Goal: Transaction & Acquisition: Purchase product/service

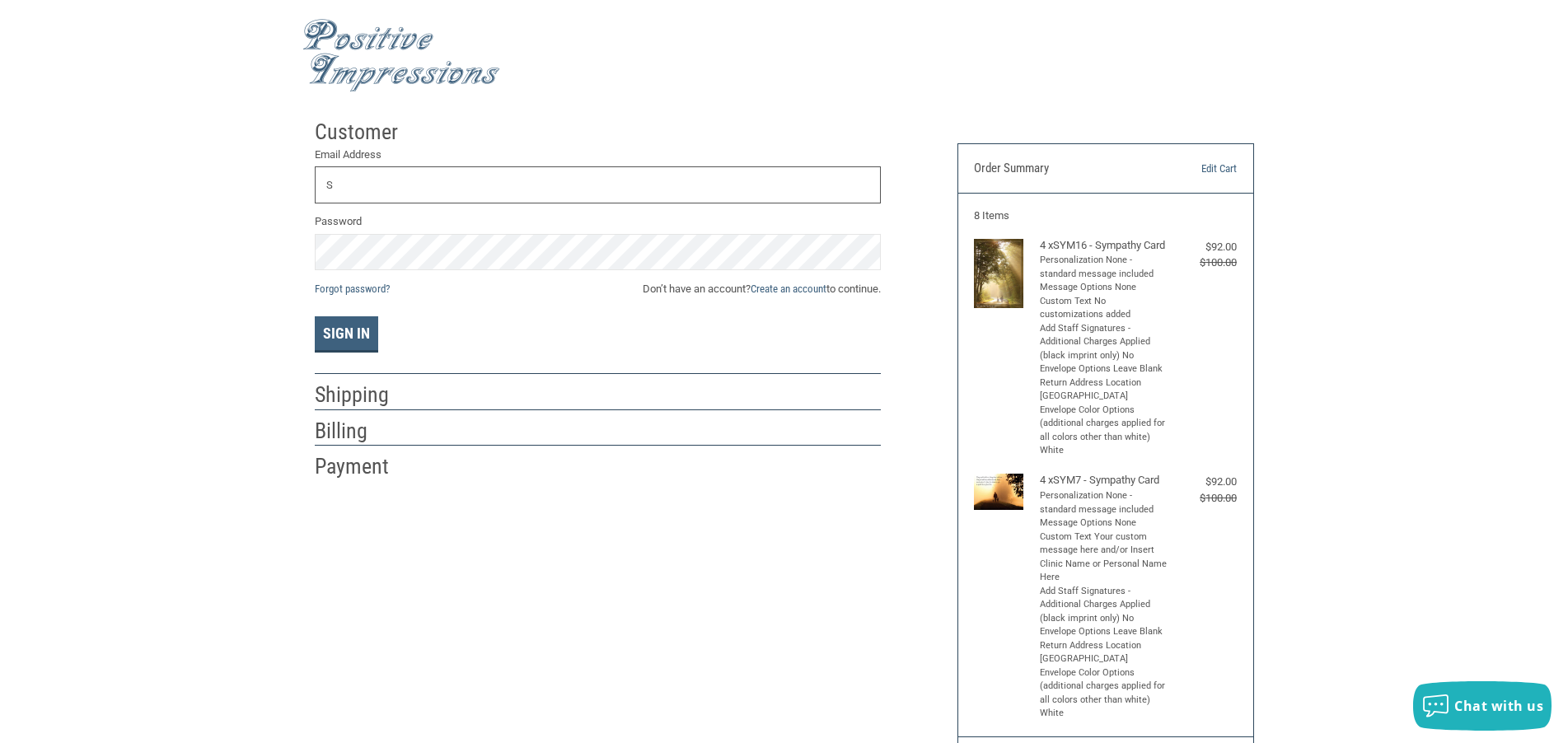
type input "[EMAIL_ADDRESS][DOMAIN_NAME]"
click at [350, 328] on button "Sign In" at bounding box center [346, 334] width 63 height 36
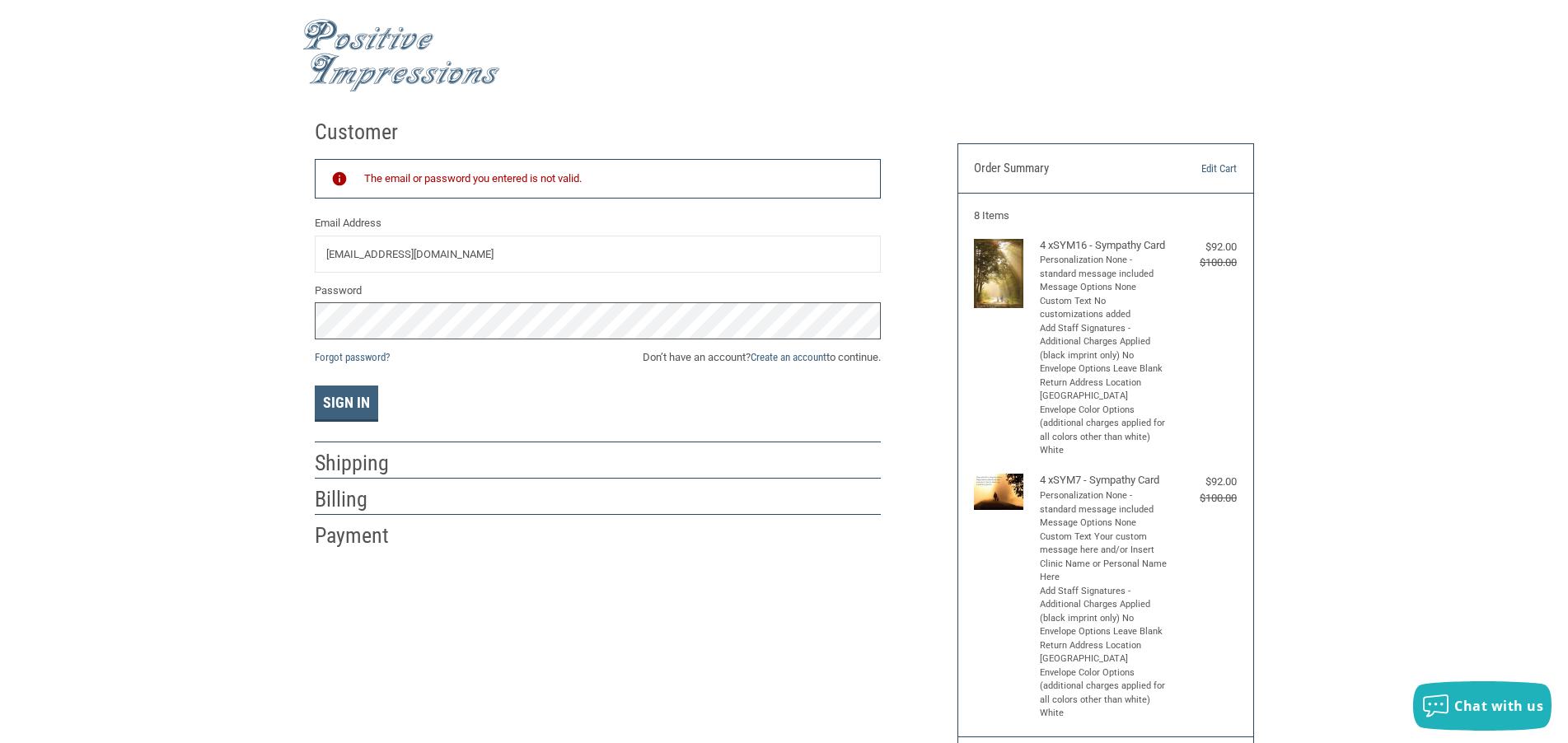
click at [292, 341] on div "Customer Returning Customer The email or password you entered is not valid. Ema…" at bounding box center [784, 542] width 1568 height 862
click at [357, 356] on link "Forgot password?" at bounding box center [352, 357] width 75 height 13
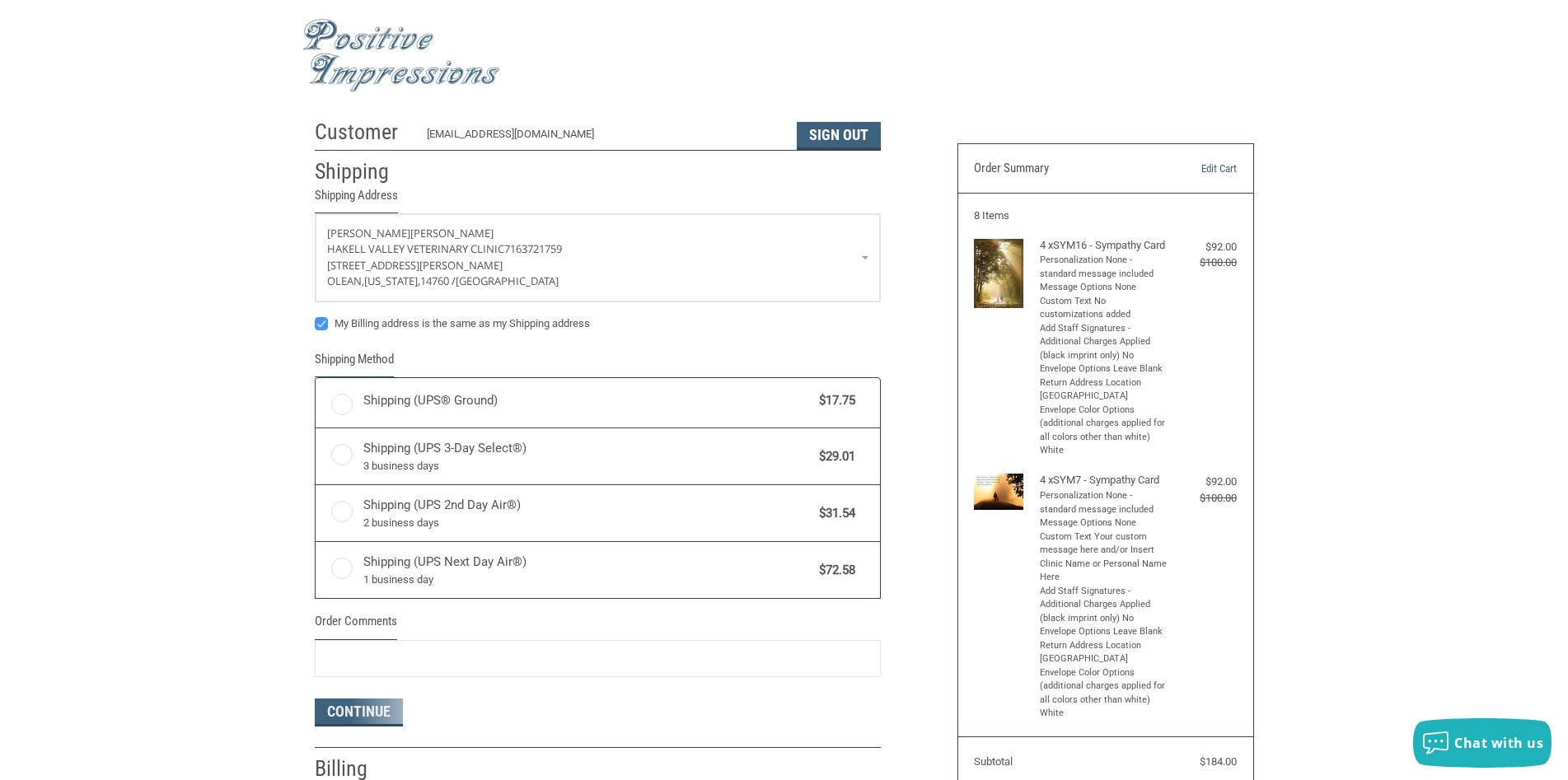
radio input "true"
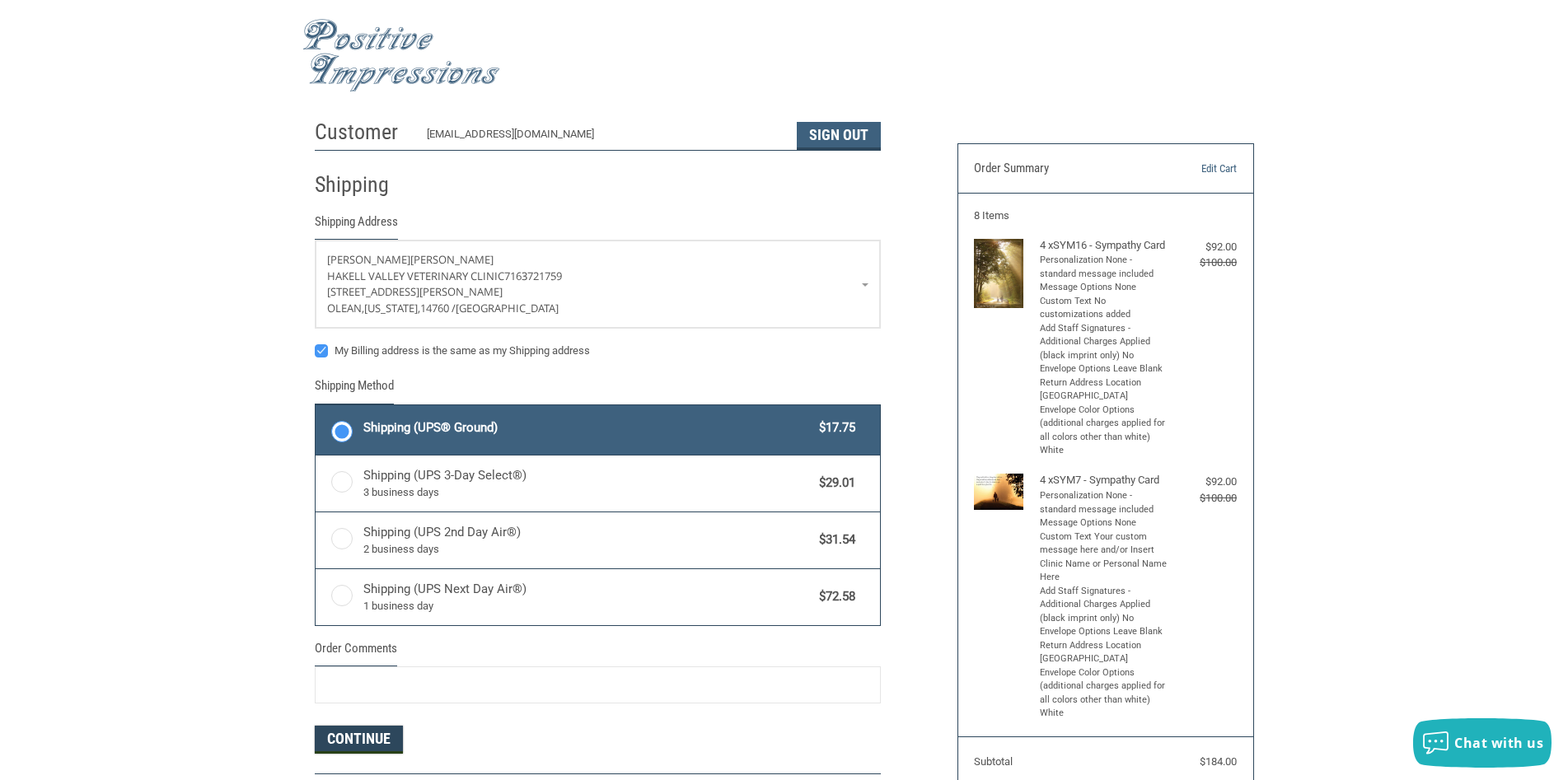
click at [383, 736] on button "Continue" at bounding box center [359, 739] width 88 height 28
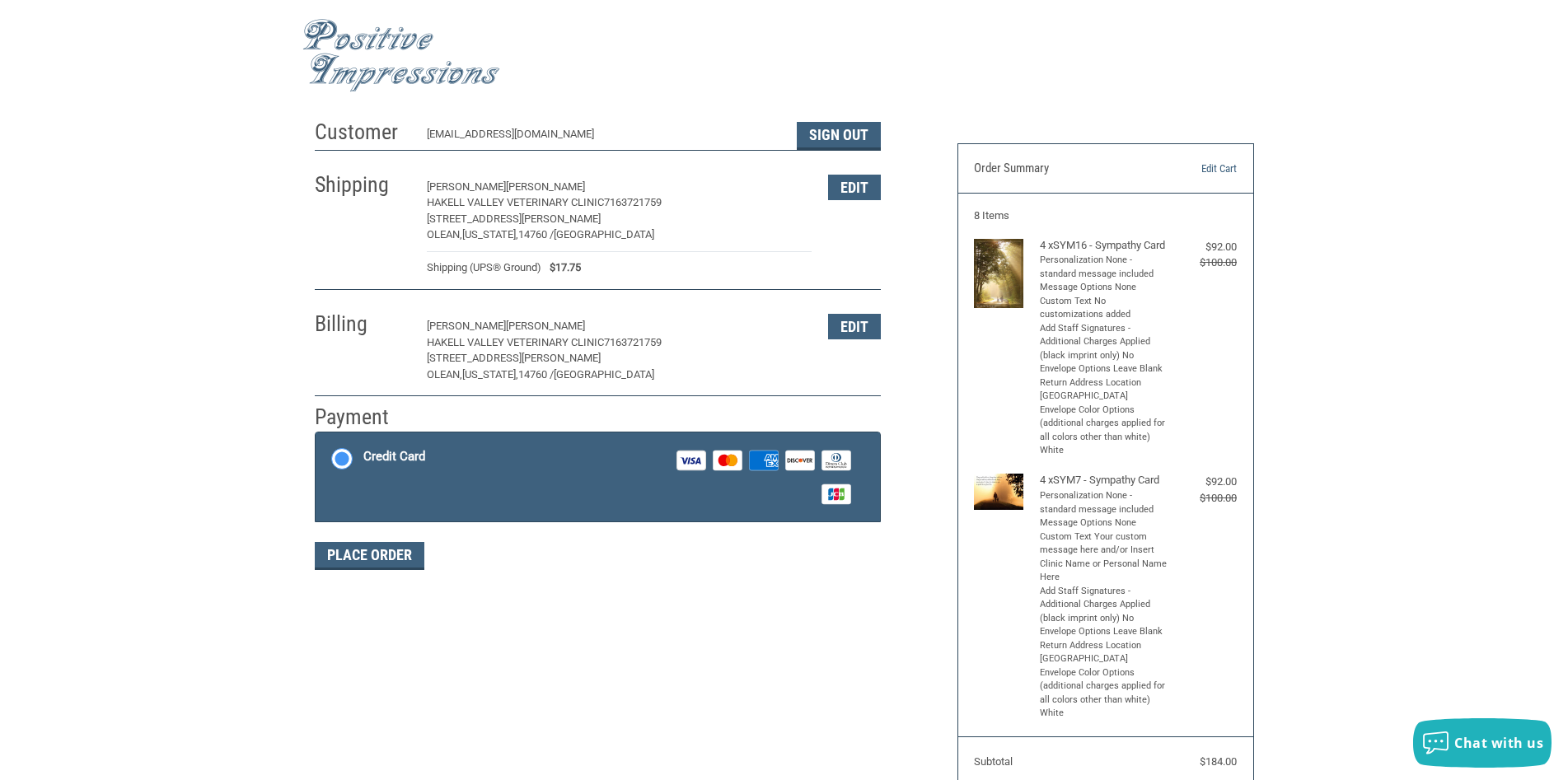
scroll to position [27, 0]
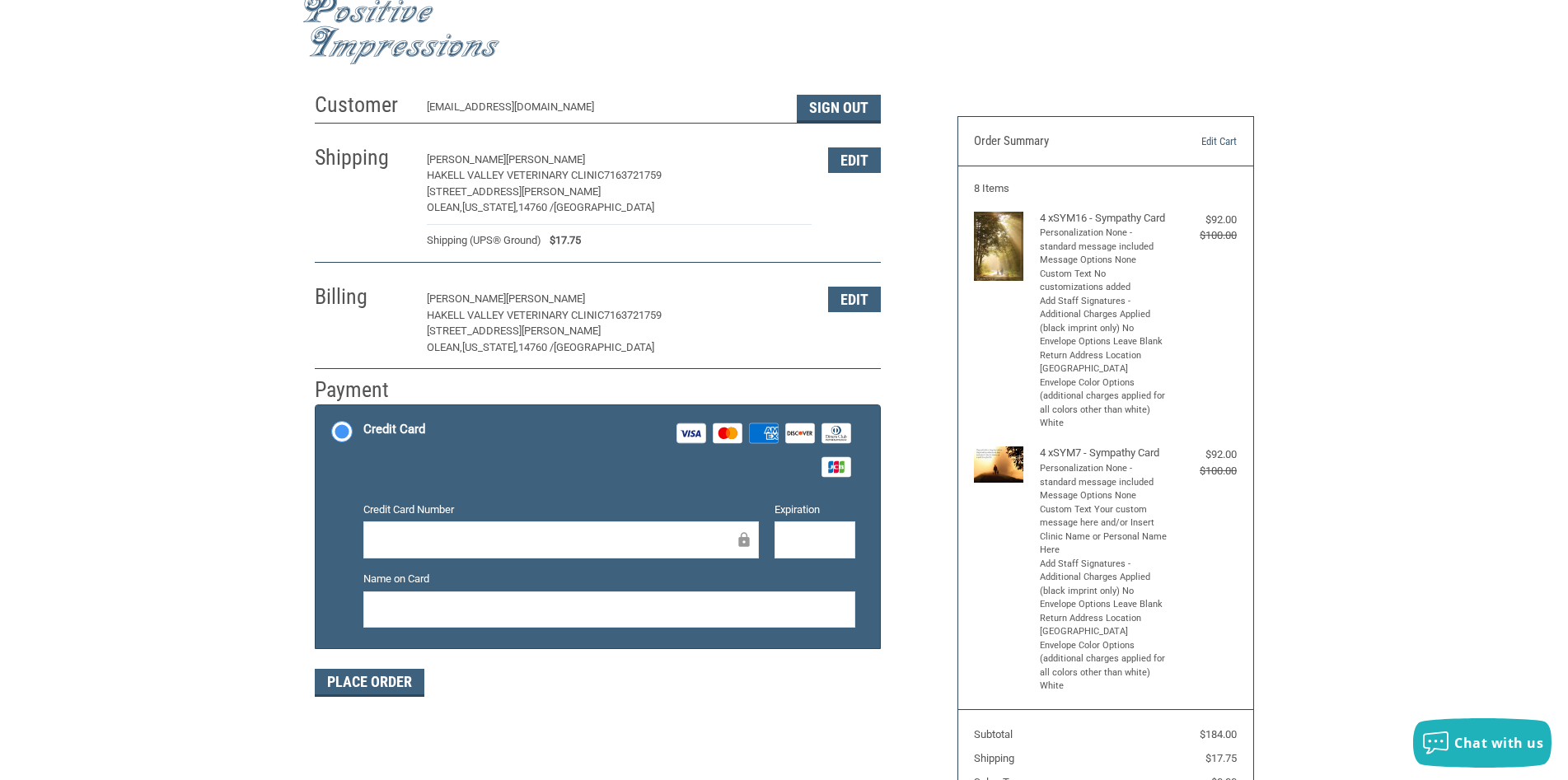
click at [438, 528] on div at bounding box center [560, 540] width 395 height 37
click at [342, 685] on button "Place Order" at bounding box center [370, 682] width 110 height 28
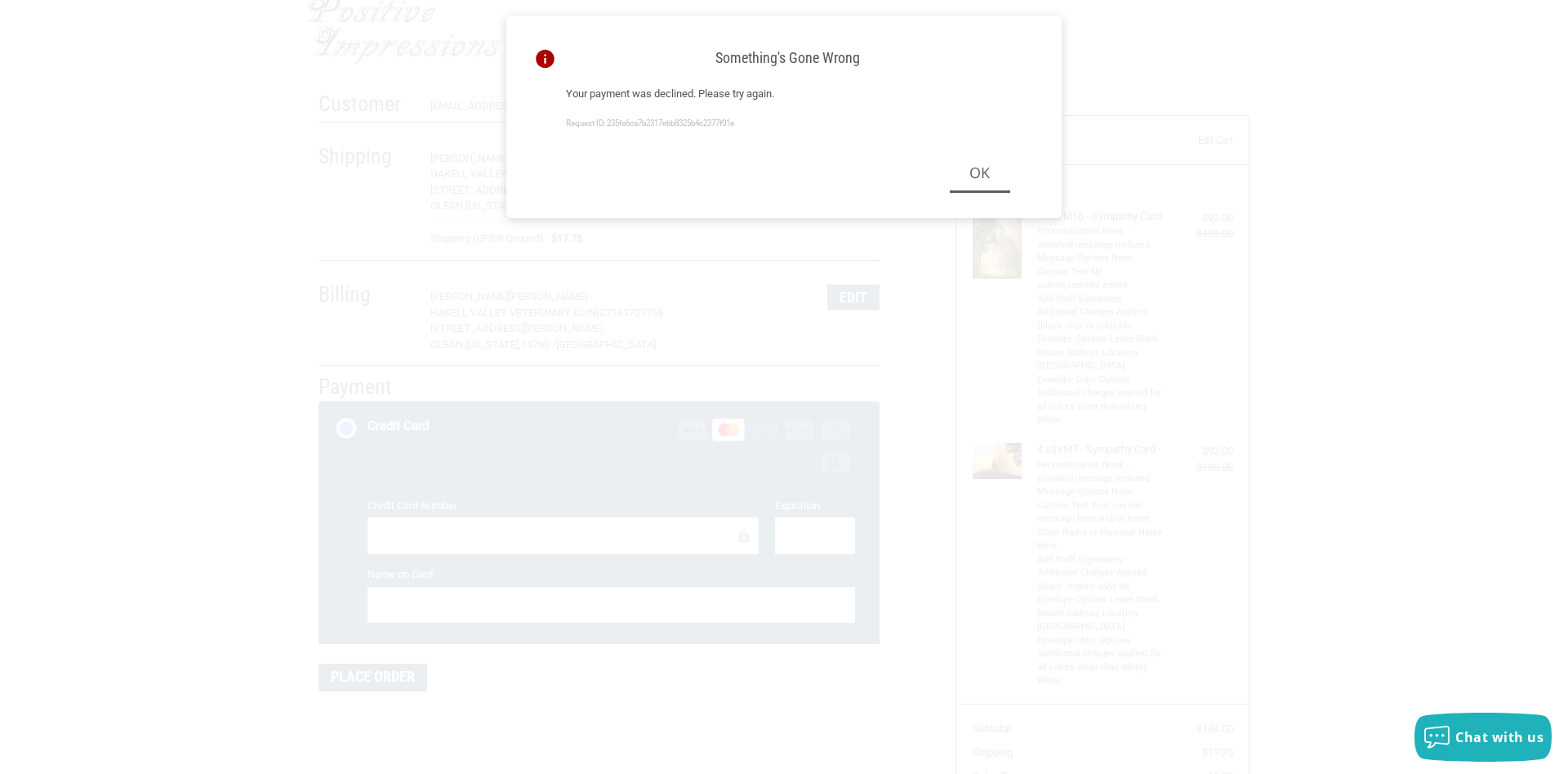
click at [535, 545] on div "Something's gone wrong Your payment was declined. Please try again. Request ID:…" at bounding box center [784, 387] width 1568 height 774
click at [979, 190] on button "Ok" at bounding box center [980, 174] width 60 height 37
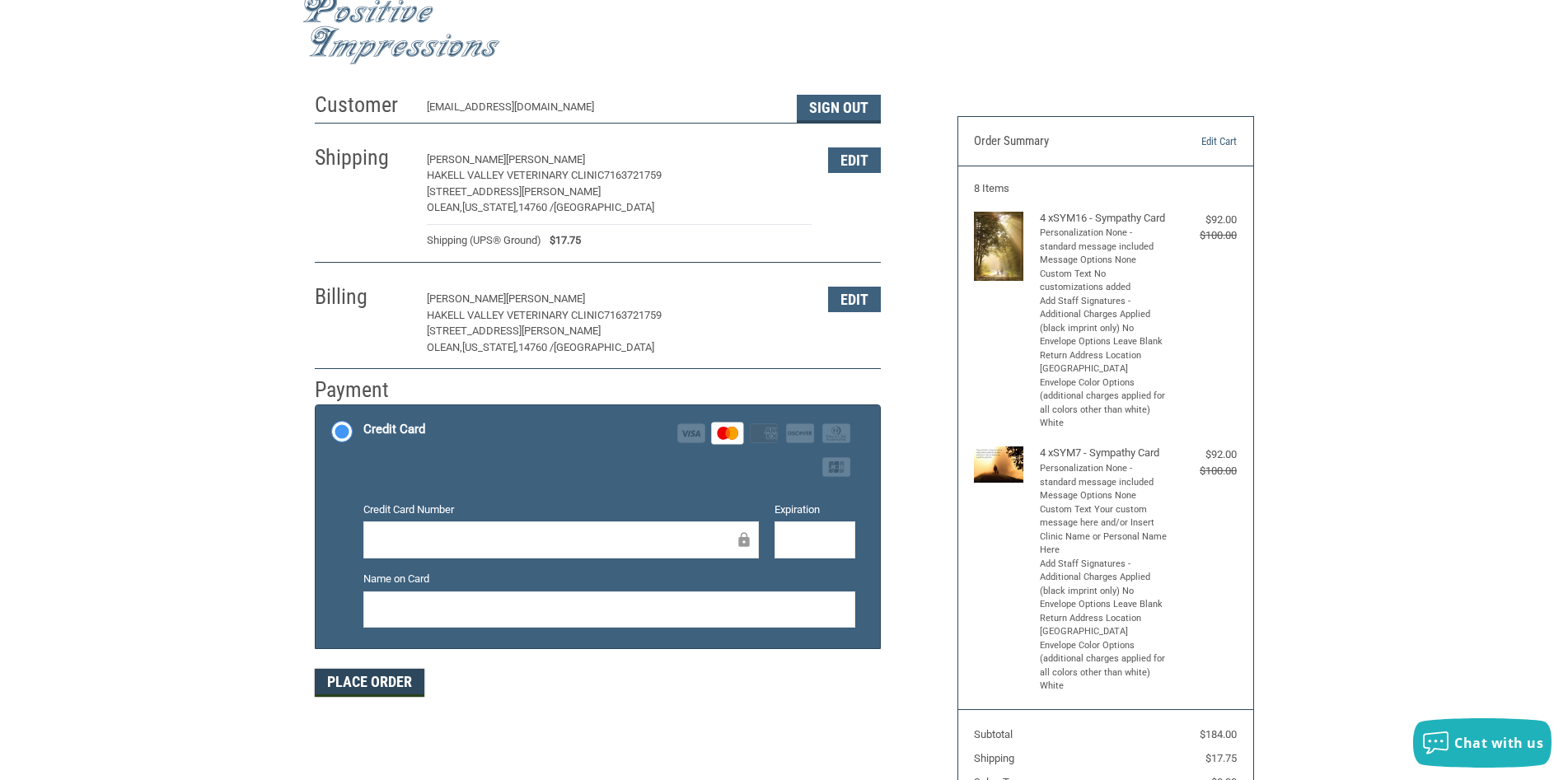
click at [404, 681] on button "Place Order" at bounding box center [370, 682] width 110 height 28
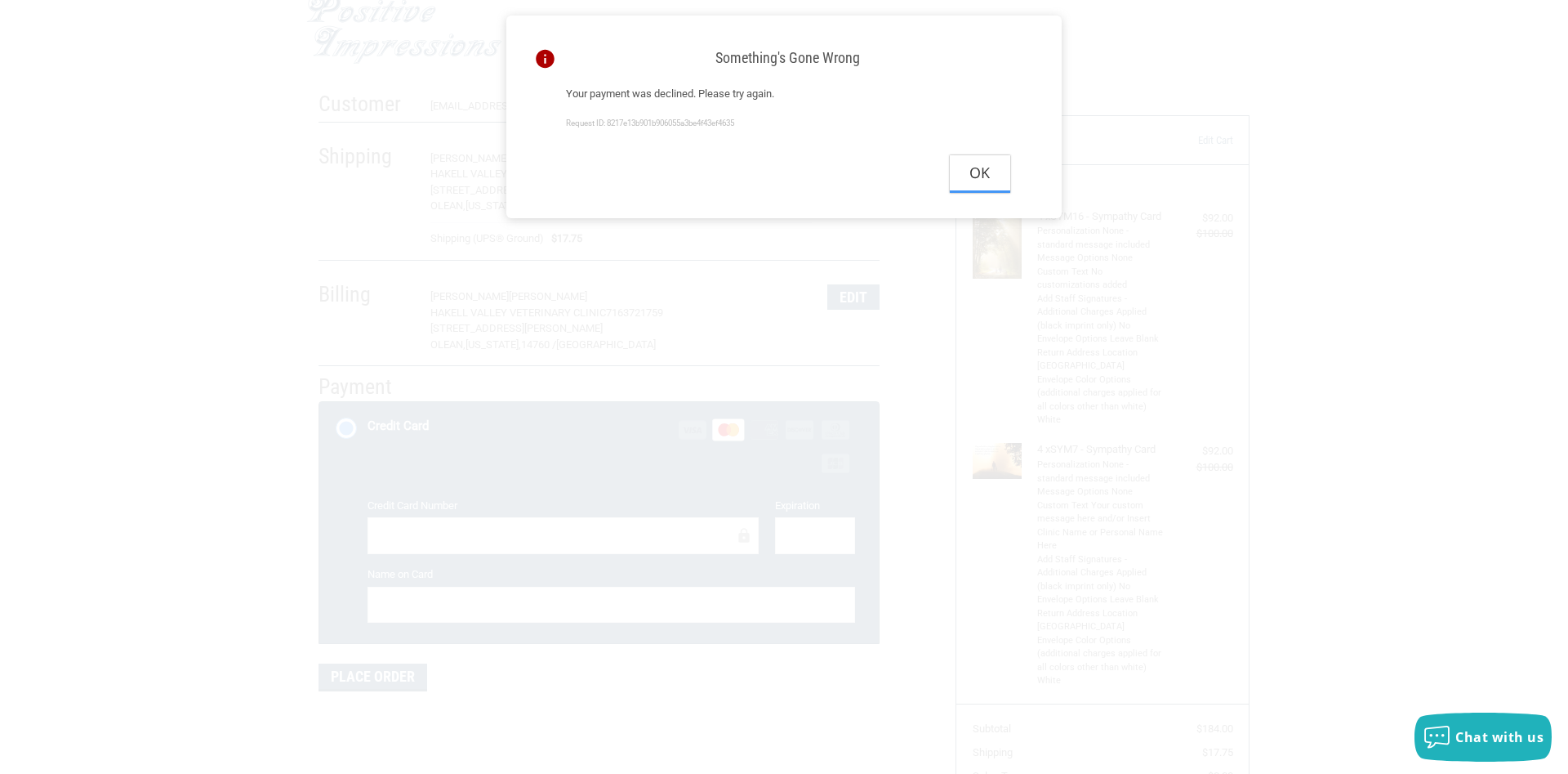
click at [972, 188] on button "Ok" at bounding box center [980, 174] width 60 height 37
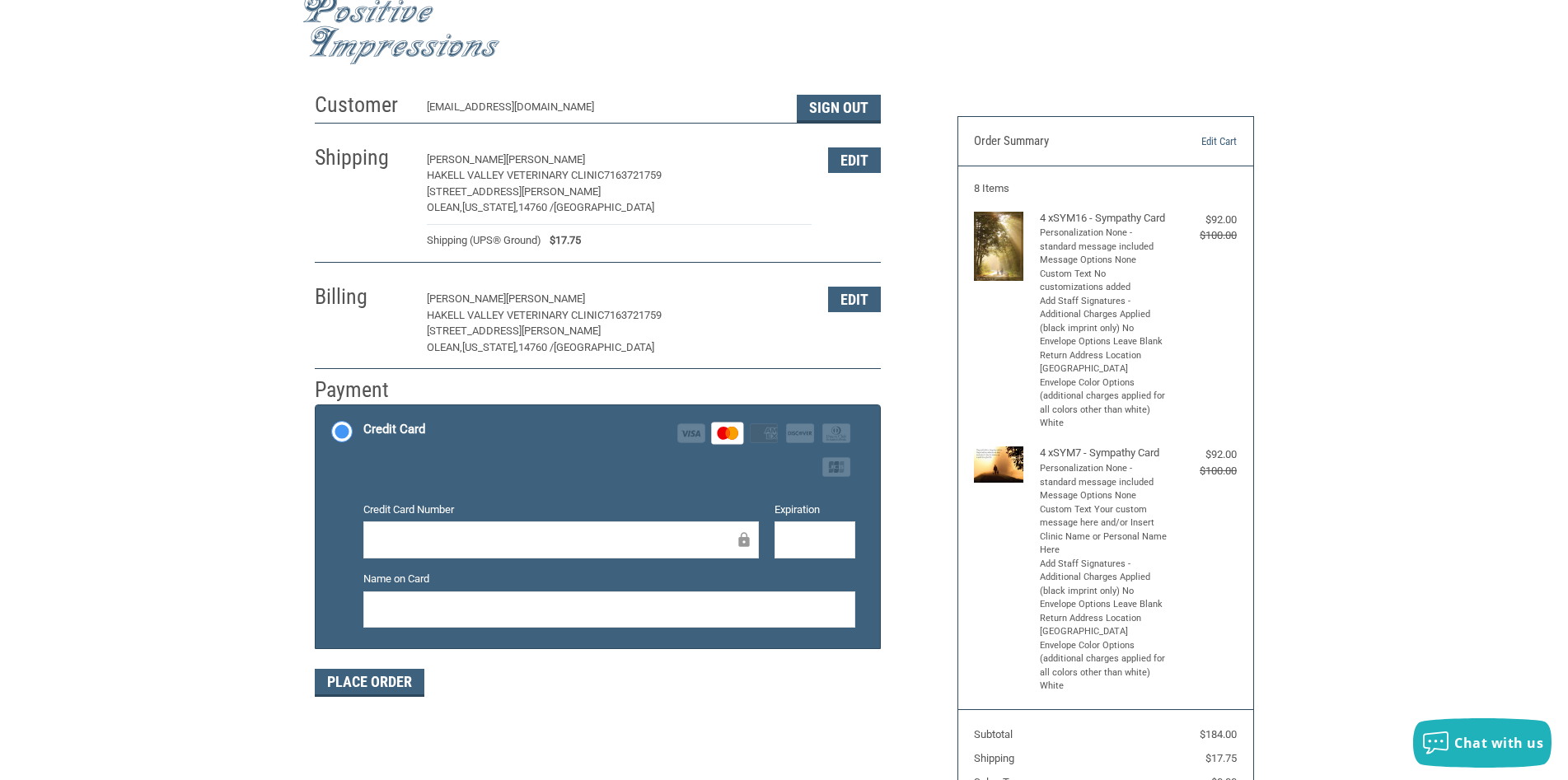
drag, startPoint x: 473, startPoint y: 599, endPoint x: 156, endPoint y: 604, distance: 317.0
click at [156, 604] on div "Customer [EMAIL_ADDRESS][DOMAIN_NAME] Sign Out Shipping [PERSON_NAME] [GEOGRAPH…" at bounding box center [784, 515] width 1568 height 862
click at [391, 679] on button "Place Order" at bounding box center [370, 682] width 110 height 28
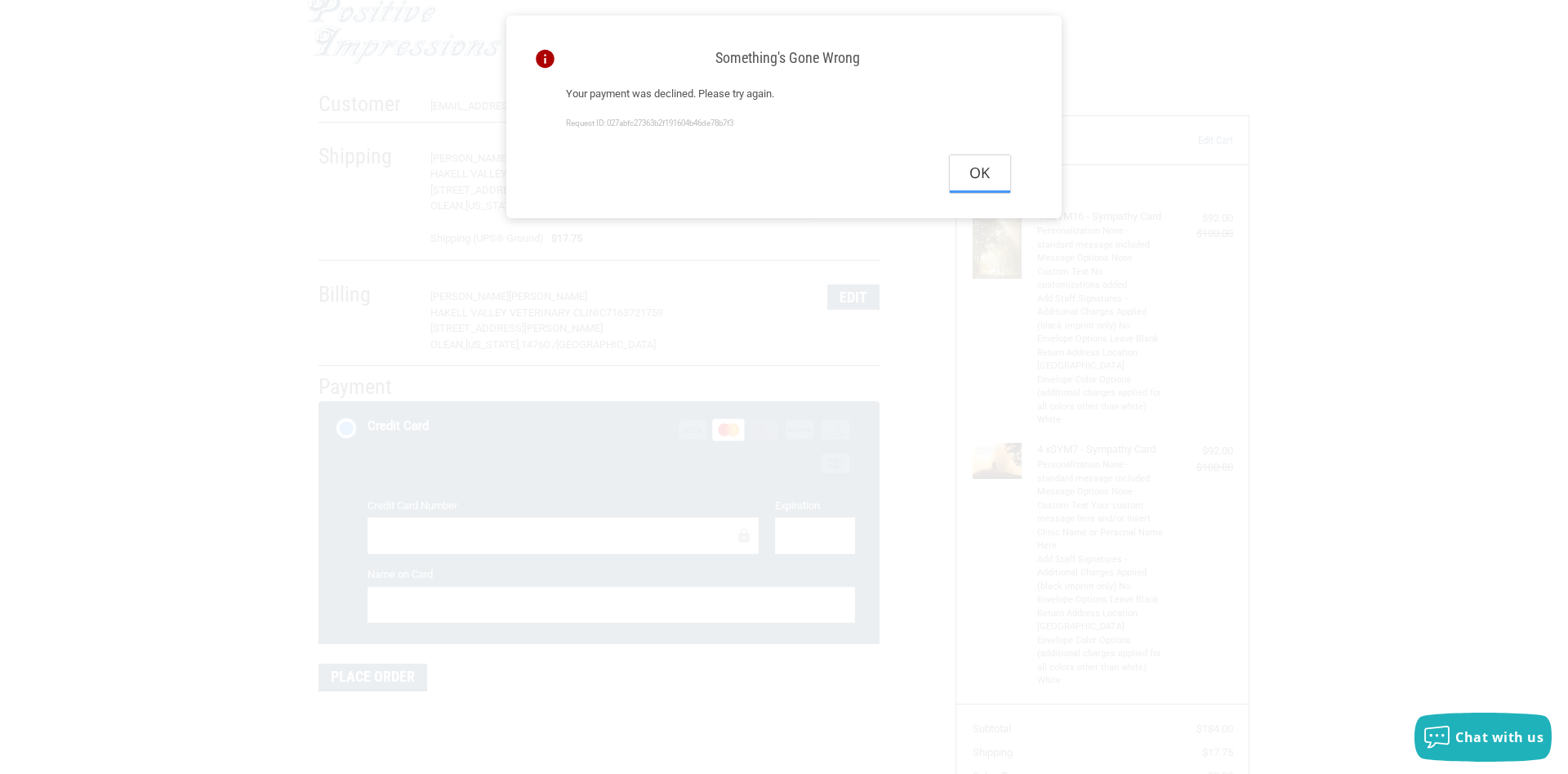
click at [967, 192] on button "Ok" at bounding box center [980, 174] width 60 height 37
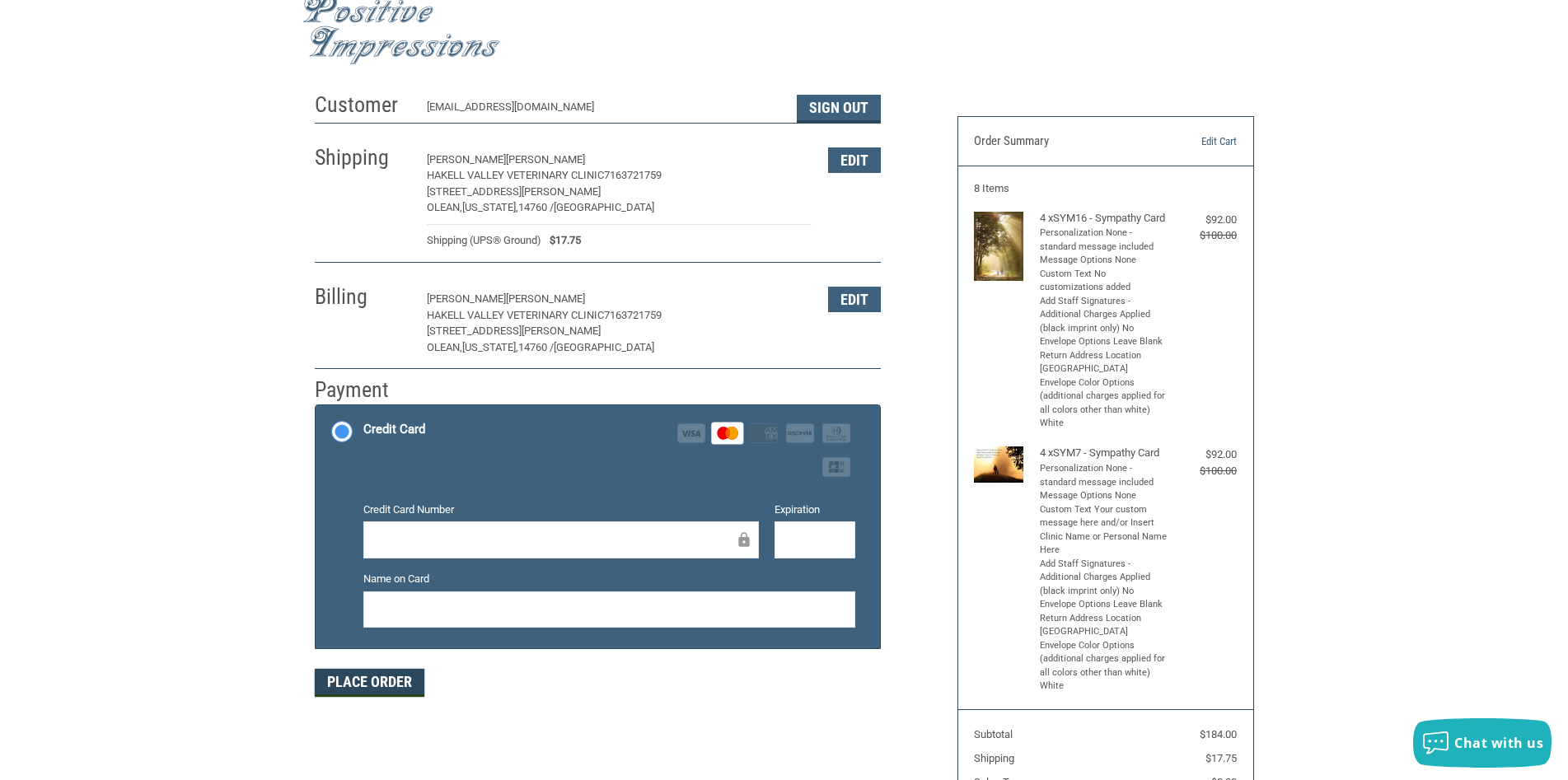
click at [409, 676] on button "Place Order" at bounding box center [370, 682] width 110 height 28
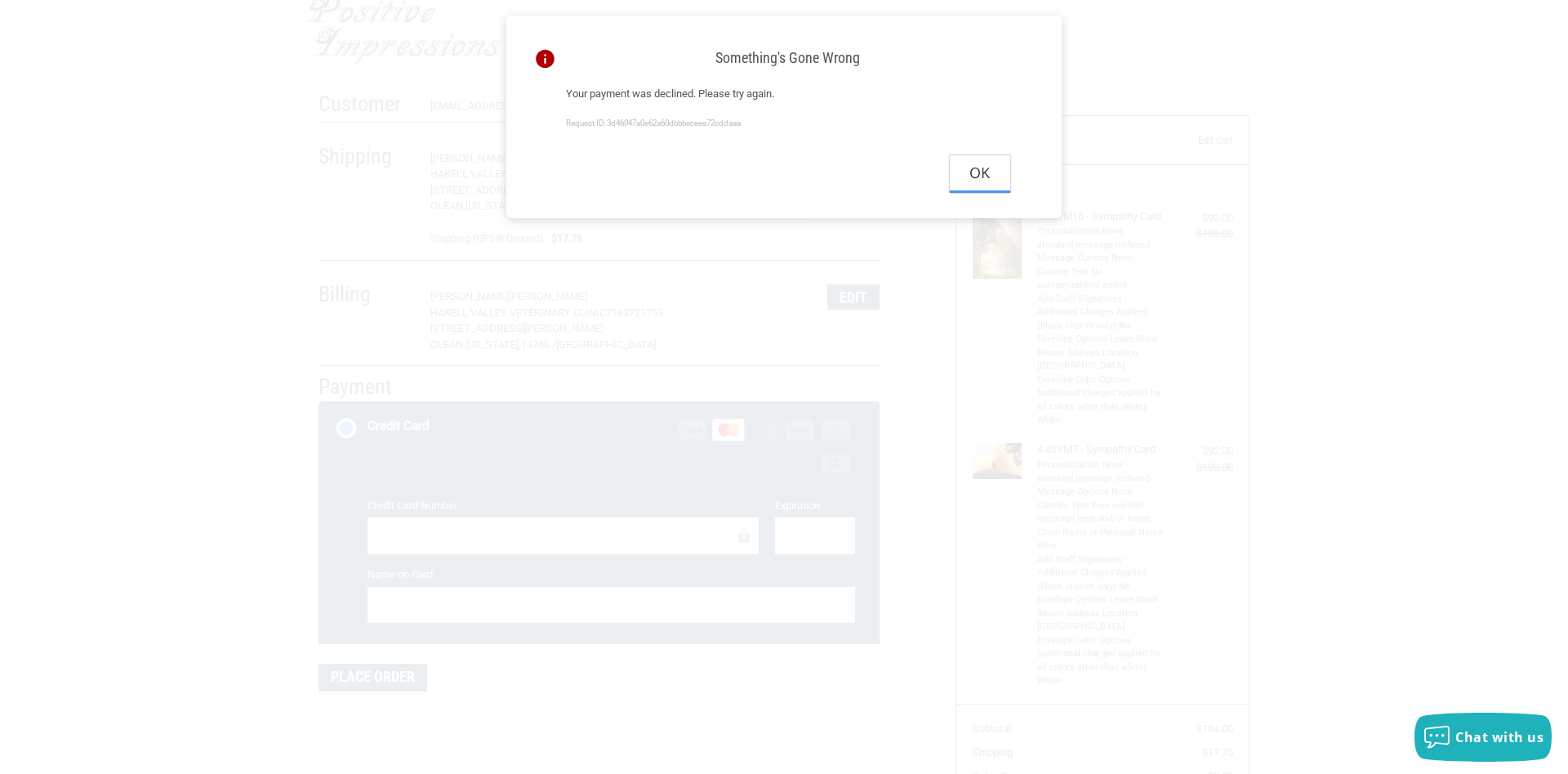
click at [974, 186] on button "Ok" at bounding box center [980, 174] width 60 height 37
